Goal: Task Accomplishment & Management: Use online tool/utility

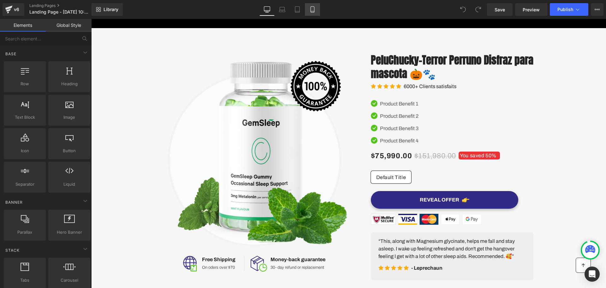
click at [312, 7] on icon at bounding box center [311, 10] width 3 height 6
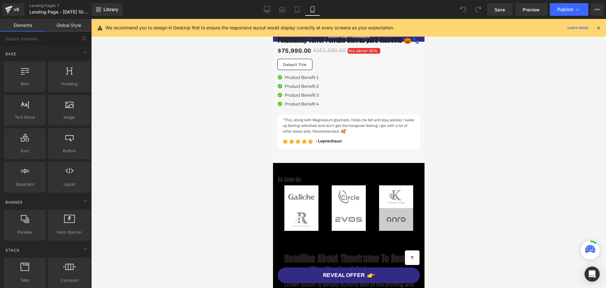
click at [604, 31] on div "We recommend you to design in Desktop first to ensure the responsive layout wou…" at bounding box center [348, 28] width 514 height 18
drag, startPoint x: 602, startPoint y: 31, endPoint x: 111, endPoint y: 75, distance: 492.4
click at [602, 31] on div "We recommend you to design in Desktop first to ensure the responsive layout wou…" at bounding box center [348, 28] width 514 height 18
click at [597, 30] on icon at bounding box center [598, 28] width 6 height 6
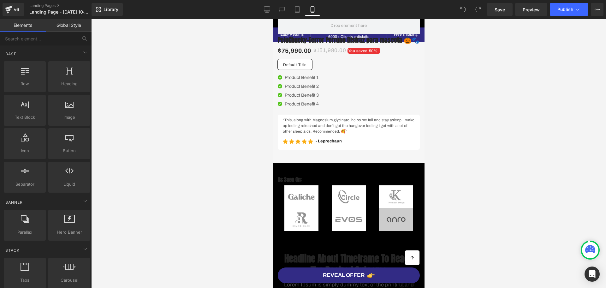
drag, startPoint x: 697, startPoint y: 57, endPoint x: 421, endPoint y: 53, distance: 276.0
drag, startPoint x: 420, startPoint y: 67, endPoint x: 687, endPoint y: 30, distance: 269.0
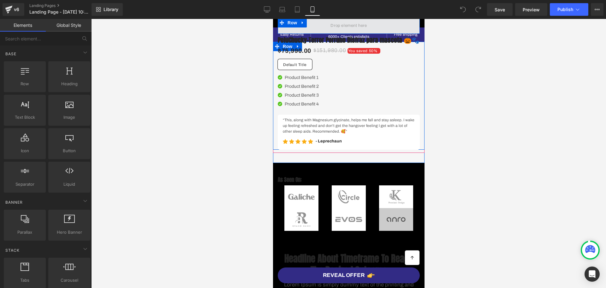
click at [354, 27] on span at bounding box center [348, 25] width 41 height 10
click at [301, 22] on icon at bounding box center [301, 22] width 1 height 3
click at [316, 24] on icon at bounding box center [318, 22] width 4 height 4
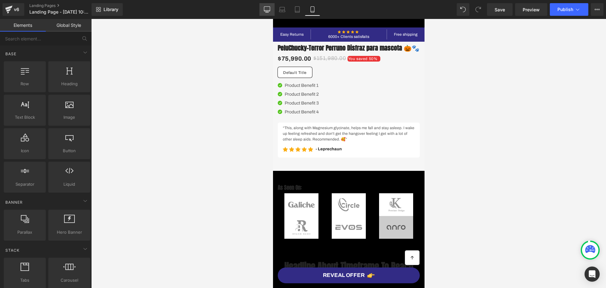
click at [264, 7] on icon at bounding box center [267, 9] width 6 height 5
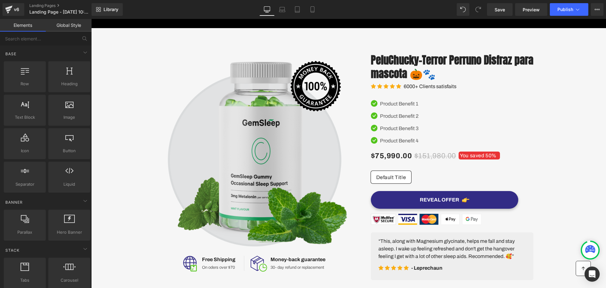
scroll to position [9, 0]
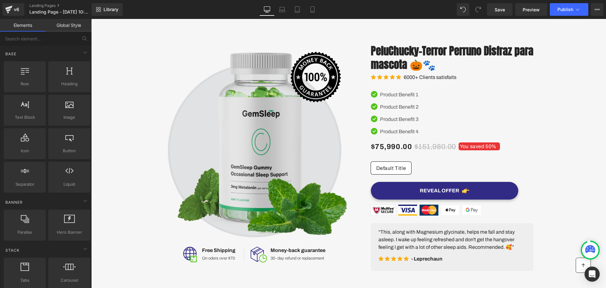
click at [263, 122] on img at bounding box center [256, 140] width 184 height 193
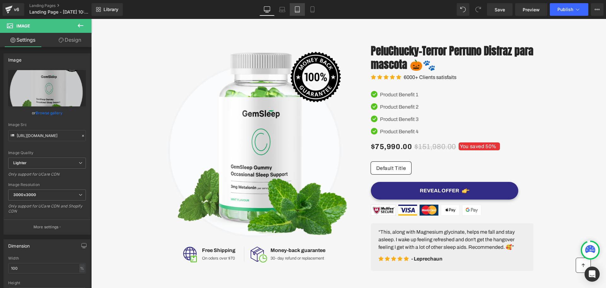
click at [301, 7] on link "Tablet" at bounding box center [297, 9] width 15 height 13
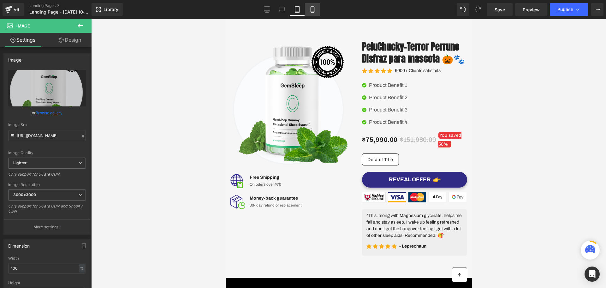
scroll to position [6, 0]
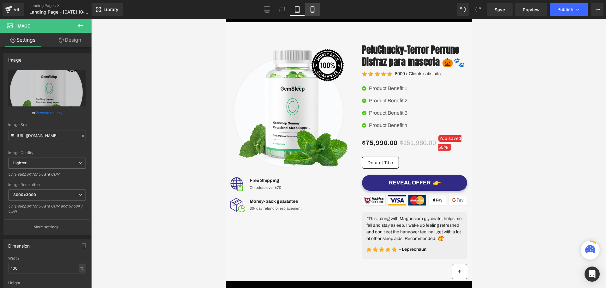
click at [313, 7] on icon at bounding box center [312, 9] width 6 height 6
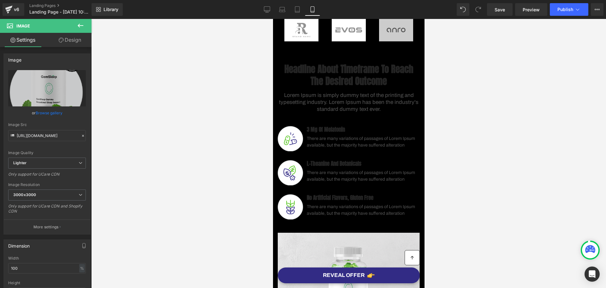
scroll to position [0, 0]
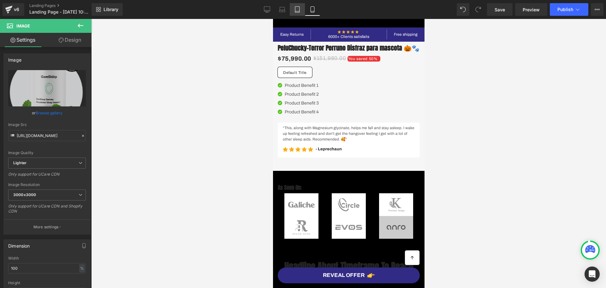
click at [294, 14] on link "Tablet" at bounding box center [297, 9] width 15 height 13
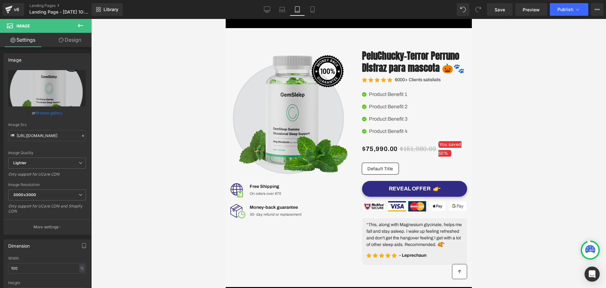
click at [293, 94] on img at bounding box center [289, 112] width 118 height 124
